Goal: Subscribe to service/newsletter

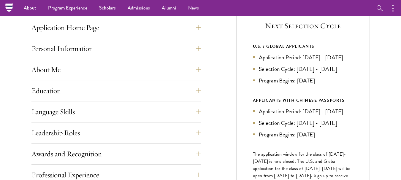
scroll to position [208, 0]
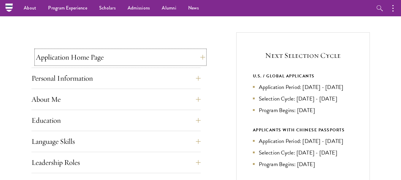
click at [92, 55] on button "Application Home Page" at bounding box center [120, 57] width 169 height 14
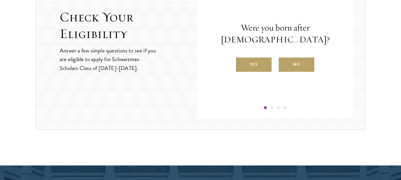
scroll to position [920, 0]
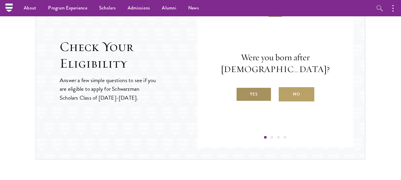
click at [261, 97] on label "Yes" at bounding box center [254, 94] width 36 height 14
click at [241, 93] on input "Yes" at bounding box center [238, 90] width 5 height 5
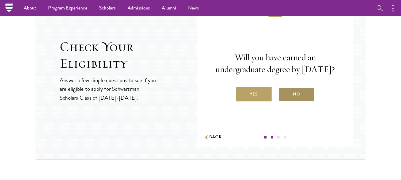
click at [279, 101] on label "No" at bounding box center [297, 94] width 36 height 14
click at [279, 93] on input "No" at bounding box center [281, 90] width 5 height 5
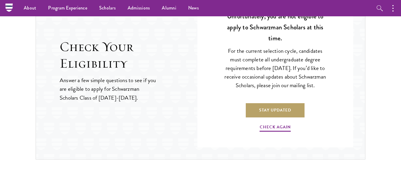
scroll to position [890, 0]
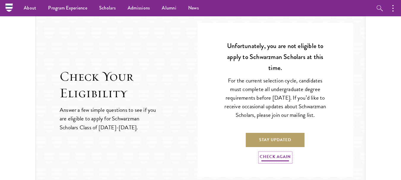
click at [278, 162] on link "Check Again" at bounding box center [275, 157] width 31 height 9
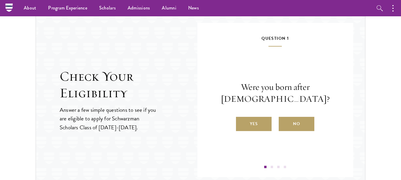
click at [249, 119] on label "Yes" at bounding box center [254, 124] width 36 height 14
click at [241, 119] on input "Yes" at bounding box center [238, 120] width 5 height 5
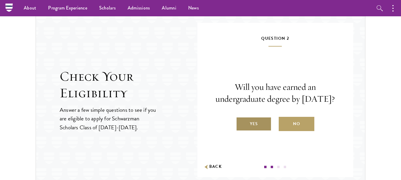
click at [252, 124] on label "Yes" at bounding box center [254, 124] width 36 height 14
click at [241, 123] on input "Yes" at bounding box center [238, 120] width 5 height 5
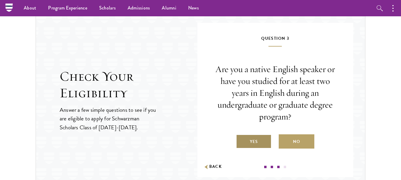
click at [255, 139] on label "Yes" at bounding box center [254, 141] width 36 height 14
click at [241, 139] on input "Yes" at bounding box center [238, 137] width 5 height 5
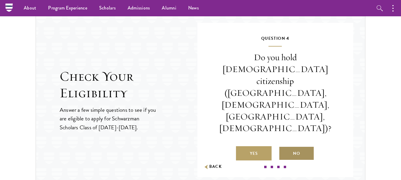
click at [283, 146] on label "No" at bounding box center [297, 153] width 36 height 14
click at [283, 147] on input "No" at bounding box center [281, 149] width 5 height 5
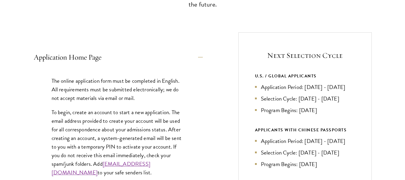
scroll to position [386, 0]
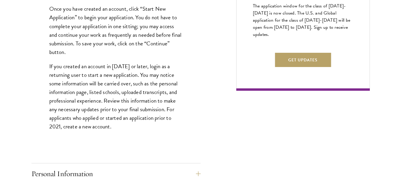
click at [297, 73] on div "Get Updates" at bounding box center [303, 63] width 100 height 20
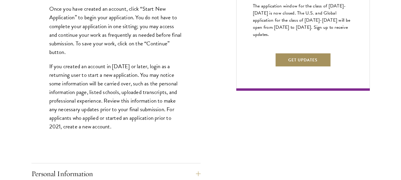
click at [296, 67] on button "Get Updates" at bounding box center [303, 60] width 56 height 14
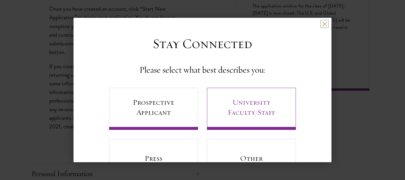
scroll to position [32, 0]
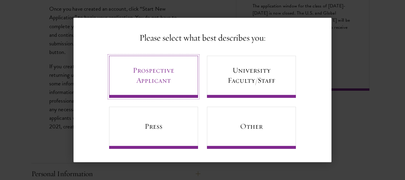
click at [190, 80] on link "Prospective Applicant" at bounding box center [153, 77] width 89 height 42
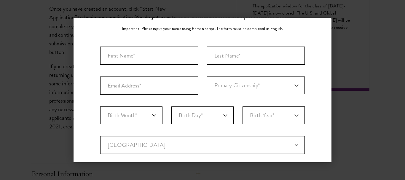
scroll to position [0, 0]
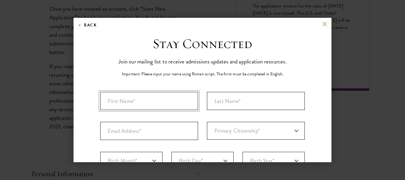
click at [164, 108] on input "First Name*" at bounding box center [149, 101] width 98 height 18
type input "[PERSON_NAME]"
type input "Raza"
type input "[EMAIL_ADDRESS][DOMAIN_NAME]"
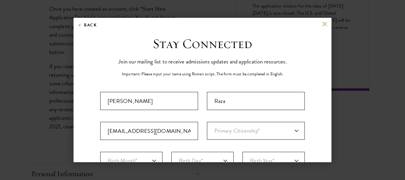
select select "PK"
type input "[PERSON_NAME]"
select select
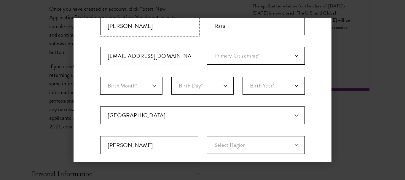
scroll to position [223, 0]
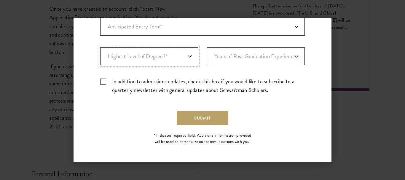
click at [180, 62] on select "Highest Level of Degree?* PHD Bachelor's Master's Current Undergraduate Student" at bounding box center [149, 56] width 98 height 18
select select "baef124f-e103-44b1-8ca6-5d0669438e44"
click at [100, 47] on select "Highest Level of Degree?* PHD Bachelor's Master's Current Undergraduate Student" at bounding box center [149, 56] width 98 height 18
click at [214, 58] on select "Years of Post Graduation Experience?* 1 2 3 4 5 6 7 8 9 10" at bounding box center [256, 56] width 98 height 18
select select "3"
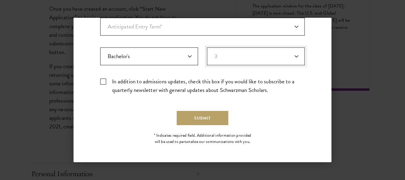
click at [207, 47] on select "Years of Post Graduation Experience?* 1 2 3 4 5 6 7 8 9 10" at bounding box center [256, 56] width 98 height 18
click at [106, 82] on label "In addition to admissions updates, check this box if you would like to subscrib…" at bounding box center [202, 85] width 205 height 17
click at [106, 81] on input "In addition to admissions updates, check this box if you would like to subscrib…" at bounding box center [202, 79] width 205 height 4
checkbox input "true"
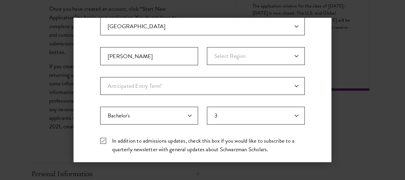
scroll to position [134, 0]
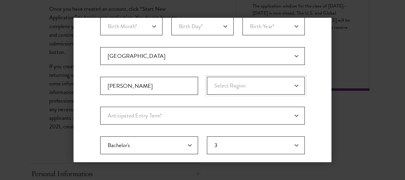
click at [222, 81] on select "Select Region Azad [GEOGRAPHIC_DATA] [GEOGRAPHIC_DATA] Federally Administered T…" at bounding box center [256, 86] width 98 height 18
select select "[GEOGRAPHIC_DATA]"
click at [207, 77] on select "Select Region Azad [GEOGRAPHIC_DATA] [GEOGRAPHIC_DATA] Federally Administered T…" at bounding box center [256, 86] width 98 height 18
click at [215, 110] on select "Anticipated Entry Term* Just Exploring" at bounding box center [202, 116] width 205 height 18
click at [100, 107] on select "Anticipated Entry Term* Just Exploring" at bounding box center [202, 116] width 205 height 18
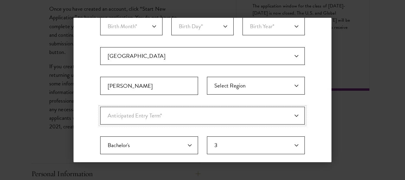
scroll to position [223, 0]
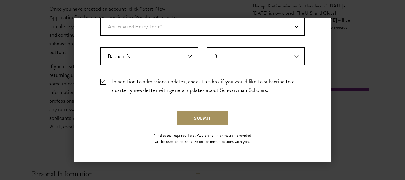
click at [196, 123] on button "Submit" at bounding box center [203, 118] width 52 height 14
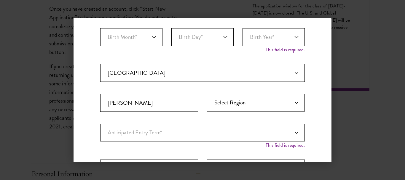
scroll to position [100, 0]
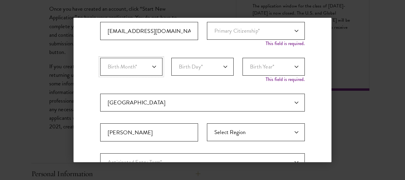
click at [156, 65] on select "Birth Month* January February March April May June July August September Octobe…" at bounding box center [131, 67] width 62 height 18
select select "02"
click at [100, 58] on select "Birth Month* January February March April May June July August September Octobe…" at bounding box center [131, 67] width 62 height 18
click at [181, 73] on select "Birth Day* 1 2 3 4 5 6 7 8 9 10 11 12 13 14 15 16 17 18 19 20 21 22 23 24 25 26…" at bounding box center [203, 67] width 62 height 18
select select "26"
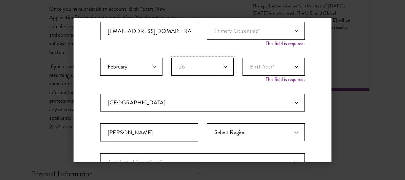
click at [172, 58] on select "Birth Day* 1 2 3 4 5 6 7 8 9 10 11 12 13 14 15 16 17 18 19 20 21 22 23 24 25 26…" at bounding box center [203, 67] width 62 height 18
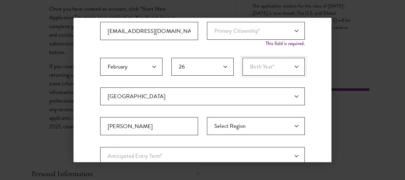
click at [248, 66] on select "Birth Year* [DEMOGRAPHIC_DATA] [DEMOGRAPHIC_DATA] [DEMOGRAPHIC_DATA] [DEMOGRAPH…" at bounding box center [274, 67] width 62 height 18
click at [266, 61] on select "Birth Year* [DEMOGRAPHIC_DATA] [DEMOGRAPHIC_DATA] [DEMOGRAPHIC_DATA] [DEMOGRAPH…" at bounding box center [274, 67] width 62 height 18
select select "2004"
click at [243, 58] on select "Birth Year* [DEMOGRAPHIC_DATA] [DEMOGRAPHIC_DATA] [DEMOGRAPHIC_DATA] [DEMOGRAPH…" at bounding box center [274, 67] width 62 height 18
click at [278, 35] on select "Primary Citizenship* [GEOGRAPHIC_DATA] [DEMOGRAPHIC_DATA] [DEMOGRAPHIC_DATA] [D…" at bounding box center [256, 31] width 98 height 18
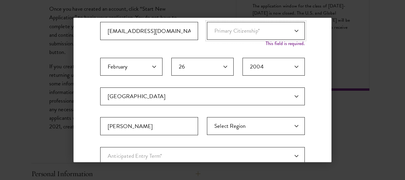
select select "PK"
click at [207, 22] on select "Primary Citizenship* [GEOGRAPHIC_DATA] [DEMOGRAPHIC_DATA] [DEMOGRAPHIC_DATA] [D…" at bounding box center [256, 31] width 98 height 18
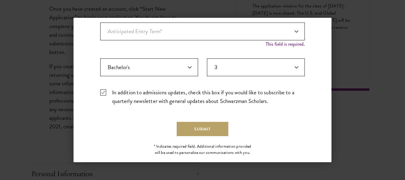
scroll to position [189, 0]
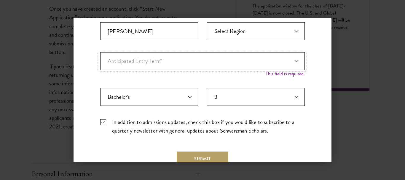
click at [215, 66] on select "Anticipated Entry Term* Just Exploring" at bounding box center [202, 61] width 205 height 18
click at [100, 52] on select "Anticipated Entry Term* Just Exploring" at bounding box center [202, 61] width 205 height 18
click at [209, 61] on select "Anticipated Entry Term* Just Exploring" at bounding box center [202, 61] width 205 height 18
select select "a6790467-ebe7-4045-a56a-66c1cae98076"
click at [100, 52] on select "Anticipated Entry Term* Just Exploring" at bounding box center [202, 61] width 205 height 18
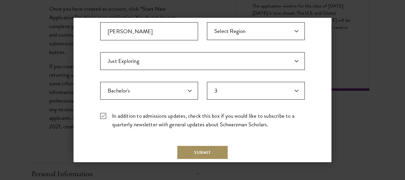
click at [210, 148] on button "Submit" at bounding box center [203, 152] width 52 height 14
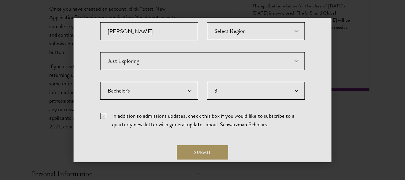
scroll to position [0, 0]
